Goal: Task Accomplishment & Management: Manage account settings

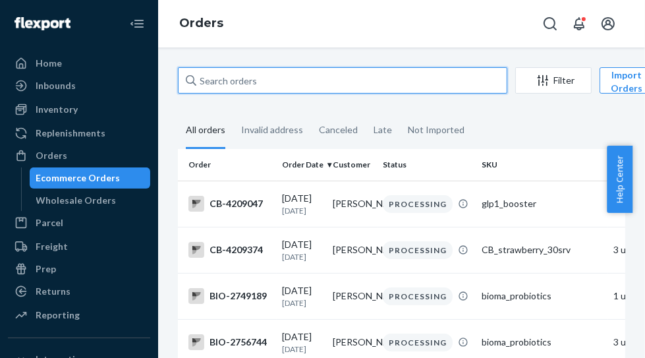
drag, startPoint x: 277, startPoint y: 88, endPoint x: 181, endPoint y: 88, distance: 96.2
click at [181, 88] on input "text" at bounding box center [342, 80] width 329 height 26
paste input "[PERSON_NAME] [PERSON_NAME] Mayor"
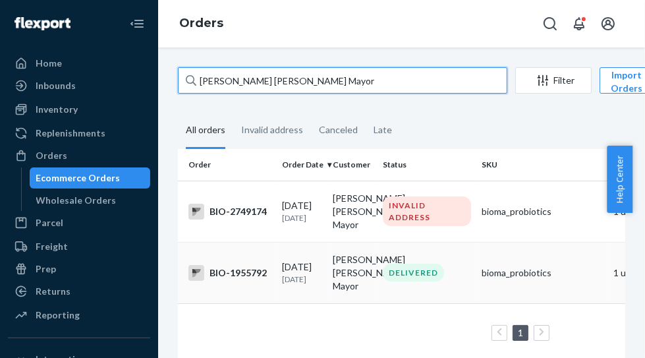
type input "[PERSON_NAME] [PERSON_NAME] Mayor"
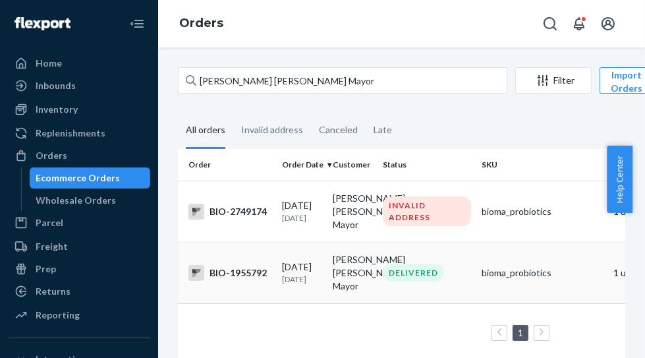
click at [250, 273] on div "BIO-1955792" at bounding box center [229, 273] width 83 height 16
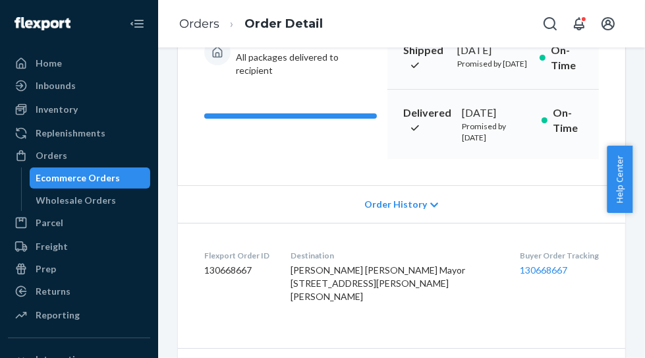
scroll to position [247, 0]
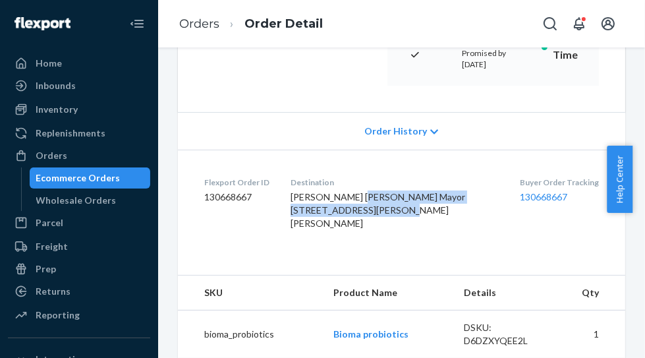
drag, startPoint x: 327, startPoint y: 219, endPoint x: 414, endPoint y: 256, distance: 93.9
click at [414, 256] on dl "Flexport Order ID 130668667 Destination Mary Mae Mayor 121 Kathryn Dr Apt 205 A…" at bounding box center [401, 206] width 447 height 112
copy span "121 Kathryn Dr Apt 205 Anaheim, CA 92801 US"
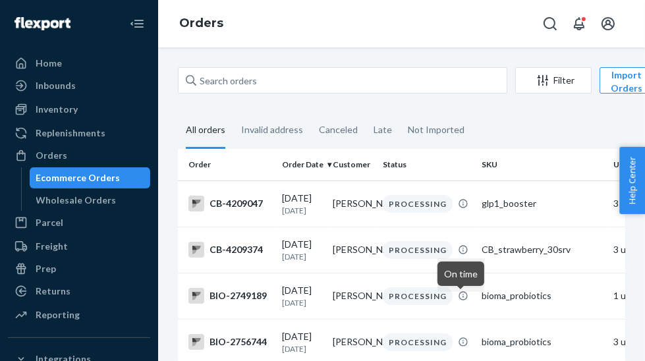
click at [335, 16] on div "Orders" at bounding box center [401, 23] width 487 height 47
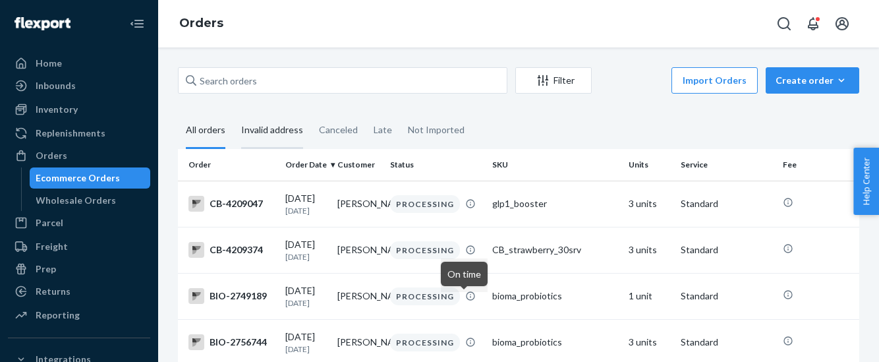
click at [280, 132] on div "Invalid address" at bounding box center [272, 131] width 62 height 36
click at [233, 113] on input "Invalid address" at bounding box center [233, 113] width 0 height 0
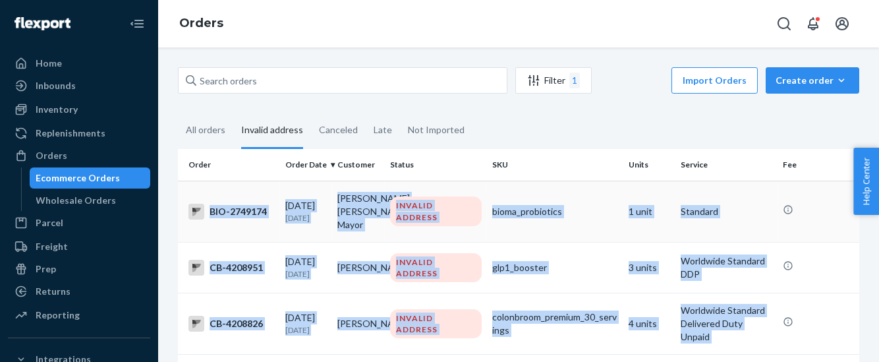
drag, startPoint x: 710, startPoint y: 251, endPoint x: 208, endPoint y: 205, distance: 504.9
copy tbody "LOR-5554531 17/78/8246 Ipsum Dolo Sit Ametc ADIPISC ELITSED doeiu_temporinci 6 …"
click at [380, 25] on div "Orders" at bounding box center [518, 23] width 721 height 47
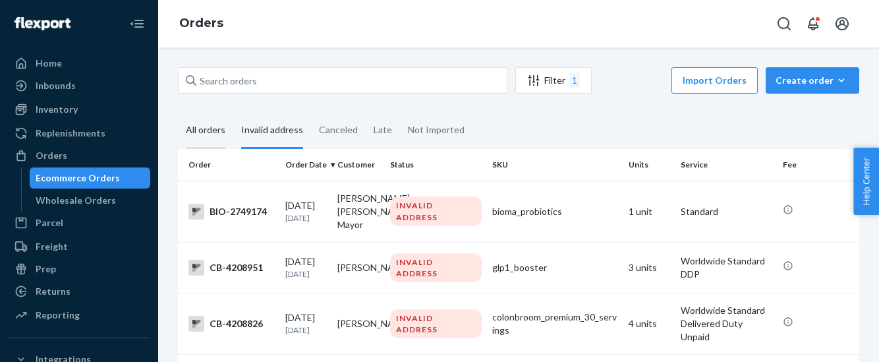
click at [210, 128] on div "All orders" at bounding box center [206, 131] width 40 height 36
click at [178, 113] on input "All orders" at bounding box center [178, 113] width 0 height 0
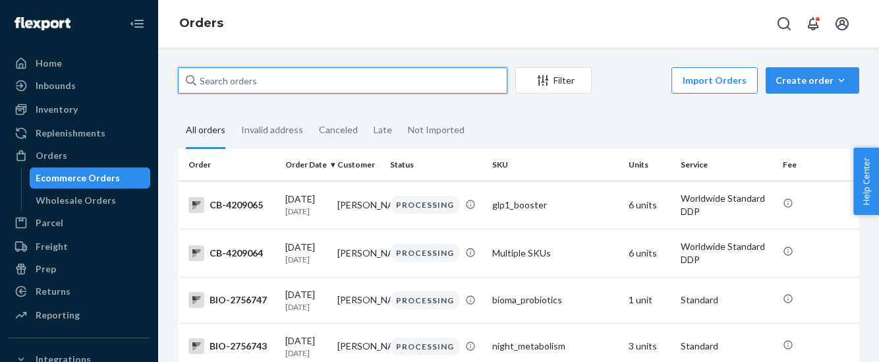
click at [259, 82] on input "text" at bounding box center [342, 80] width 329 height 26
paste input "BIO-2749174"
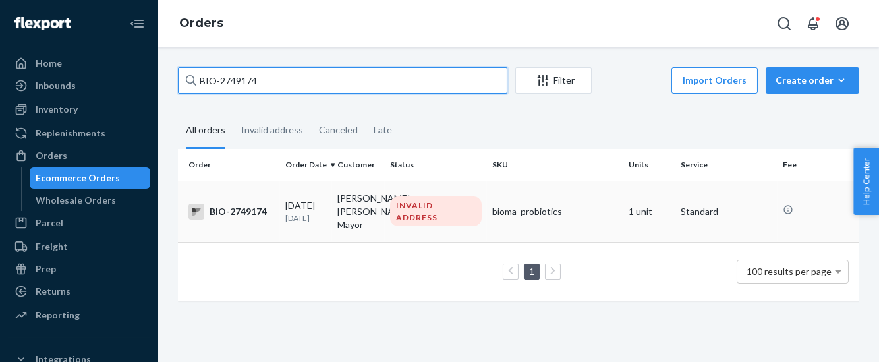
type input "BIO-2749174"
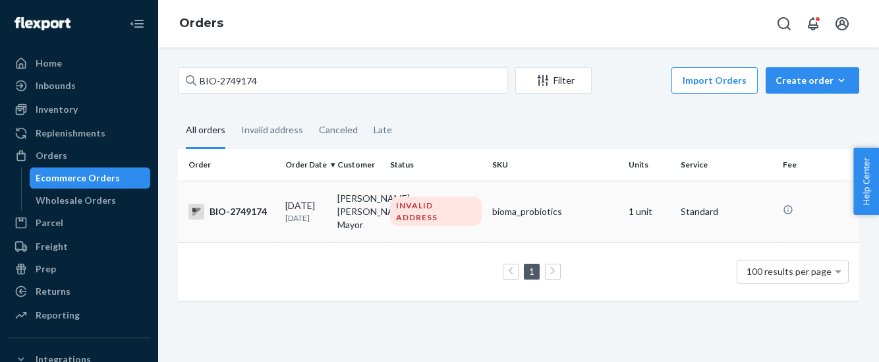
click at [250, 212] on div "BIO-2749174" at bounding box center [231, 212] width 86 height 16
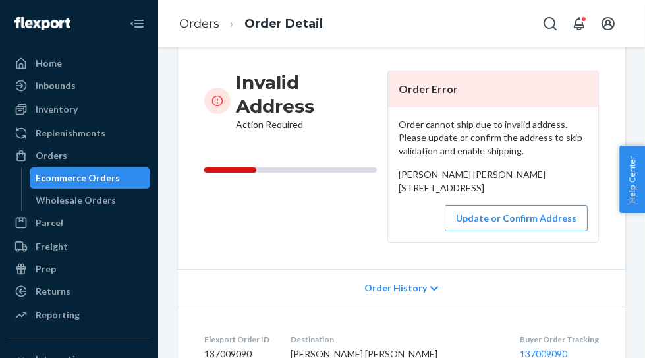
scroll to position [164, 0]
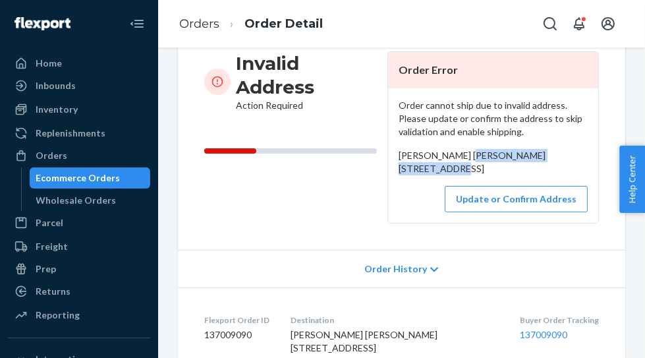
drag, startPoint x: 392, startPoint y: 168, endPoint x: 463, endPoint y: 188, distance: 73.2
click at [463, 175] on div "[PERSON_NAME] [PERSON_NAME][STREET_ADDRESS]" at bounding box center [493, 162] width 189 height 26
copy span "[STREET_ADDRESS]"
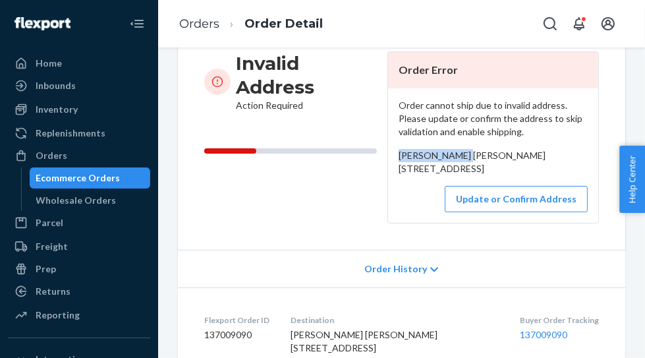
drag, startPoint x: 465, startPoint y: 153, endPoint x: 393, endPoint y: 156, distance: 71.9
click at [399, 156] on div "[PERSON_NAME] [PERSON_NAME][STREET_ADDRESS]" at bounding box center [493, 162] width 189 height 26
copy span "[PERSON_NAME] [PERSON_NAME] Mayor"
click at [503, 212] on button "Update or Confirm Address" at bounding box center [516, 199] width 143 height 26
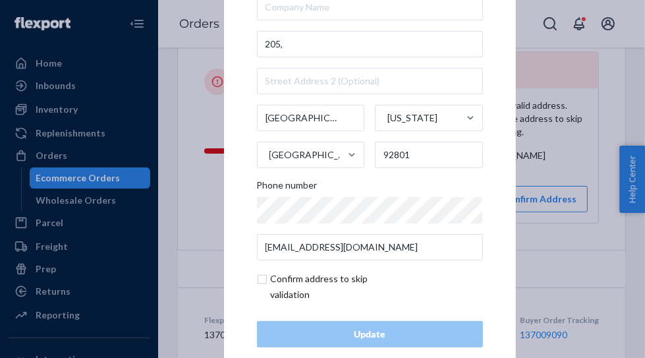
scroll to position [70, 0]
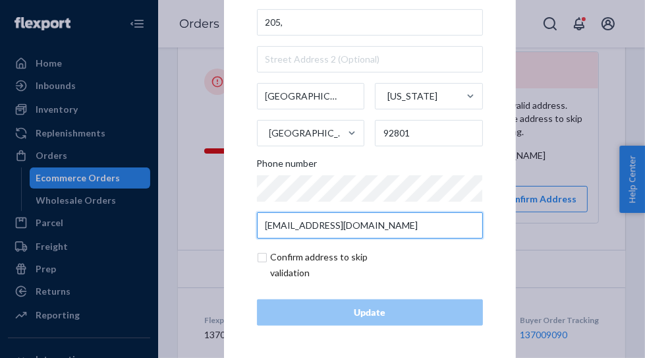
drag, startPoint x: 385, startPoint y: 225, endPoint x: 245, endPoint y: 230, distance: 139.8
click at [245, 230] on div "× Update Address [PERSON_NAME][STREET_ADDRESS][PERSON_NAME][US_STATE] Phone num…" at bounding box center [370, 109] width 292 height 498
